Goal: Find specific page/section: Find specific page/section

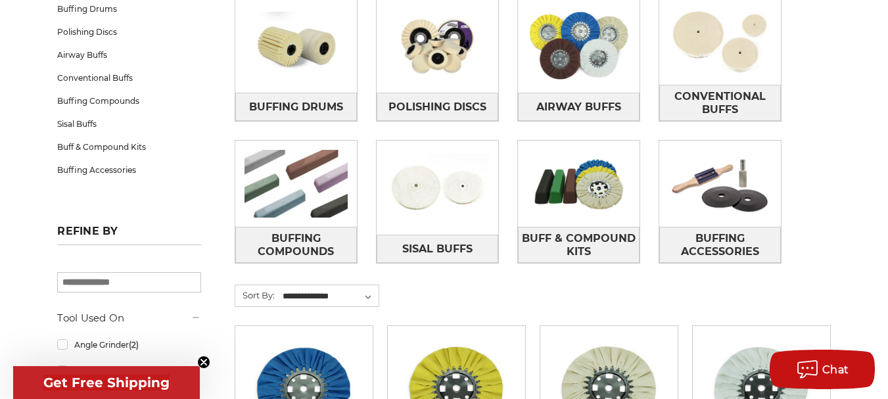
scroll to position [254, 0]
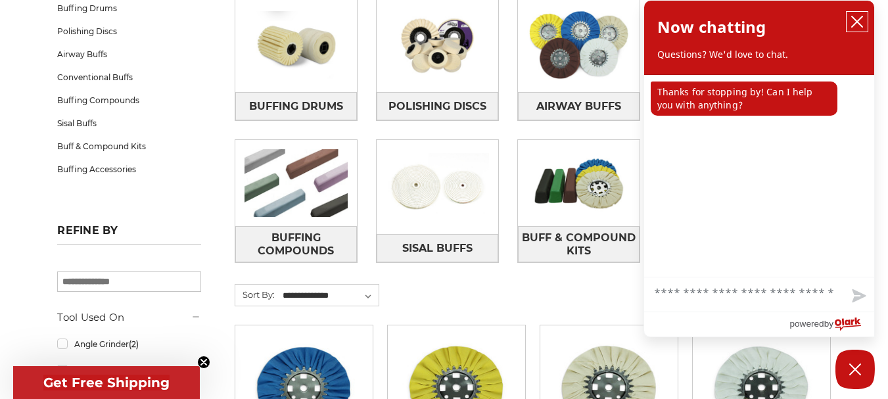
click at [857, 21] on icon "close chatbox" at bounding box center [856, 21] width 11 height 11
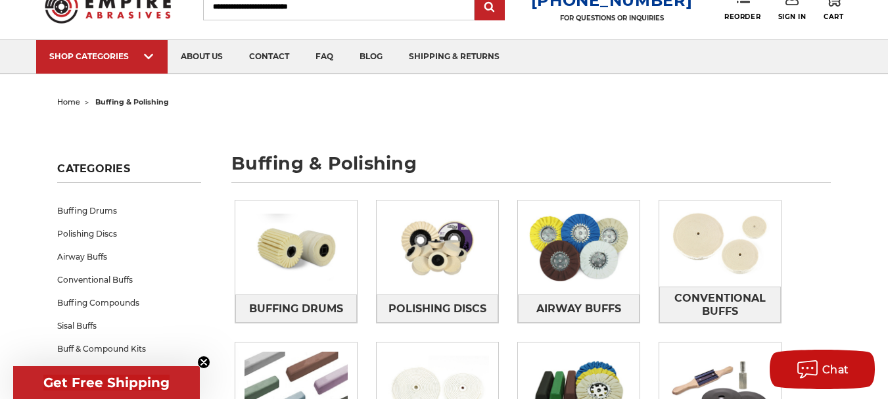
scroll to position [51, 0]
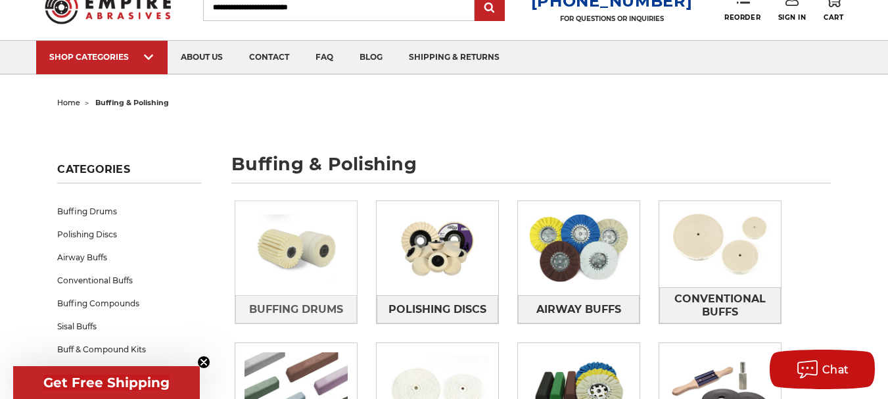
click at [304, 286] on img at bounding box center [296, 248] width 122 height 86
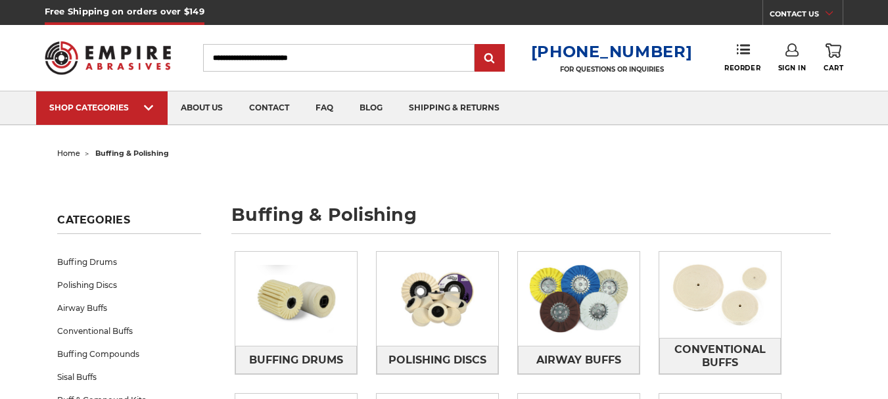
scroll to position [51, 0]
